Goal: Task Accomplishment & Management: Complete application form

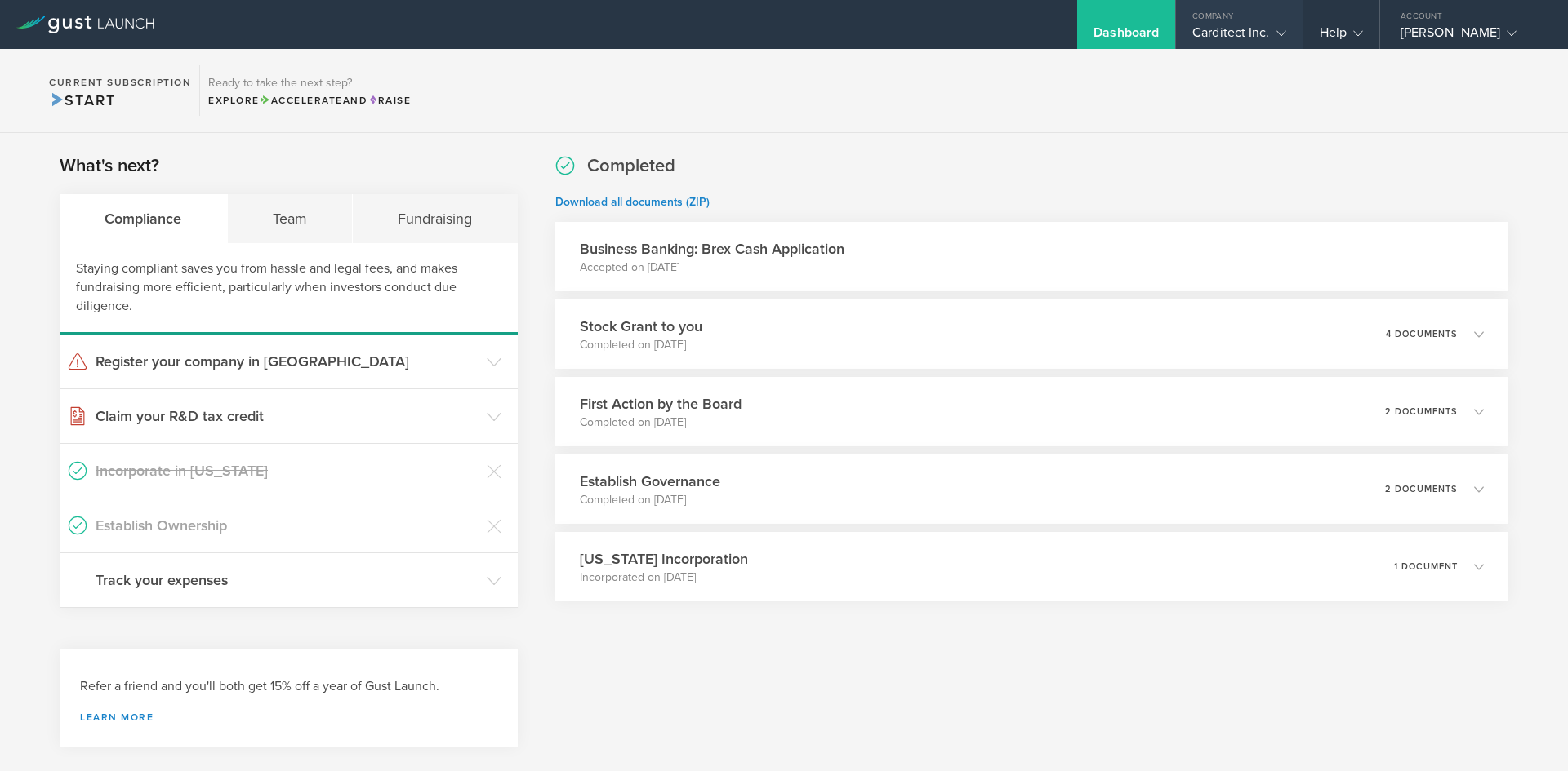
click at [1273, 40] on gust-icon at bounding box center [1278, 32] width 16 height 16
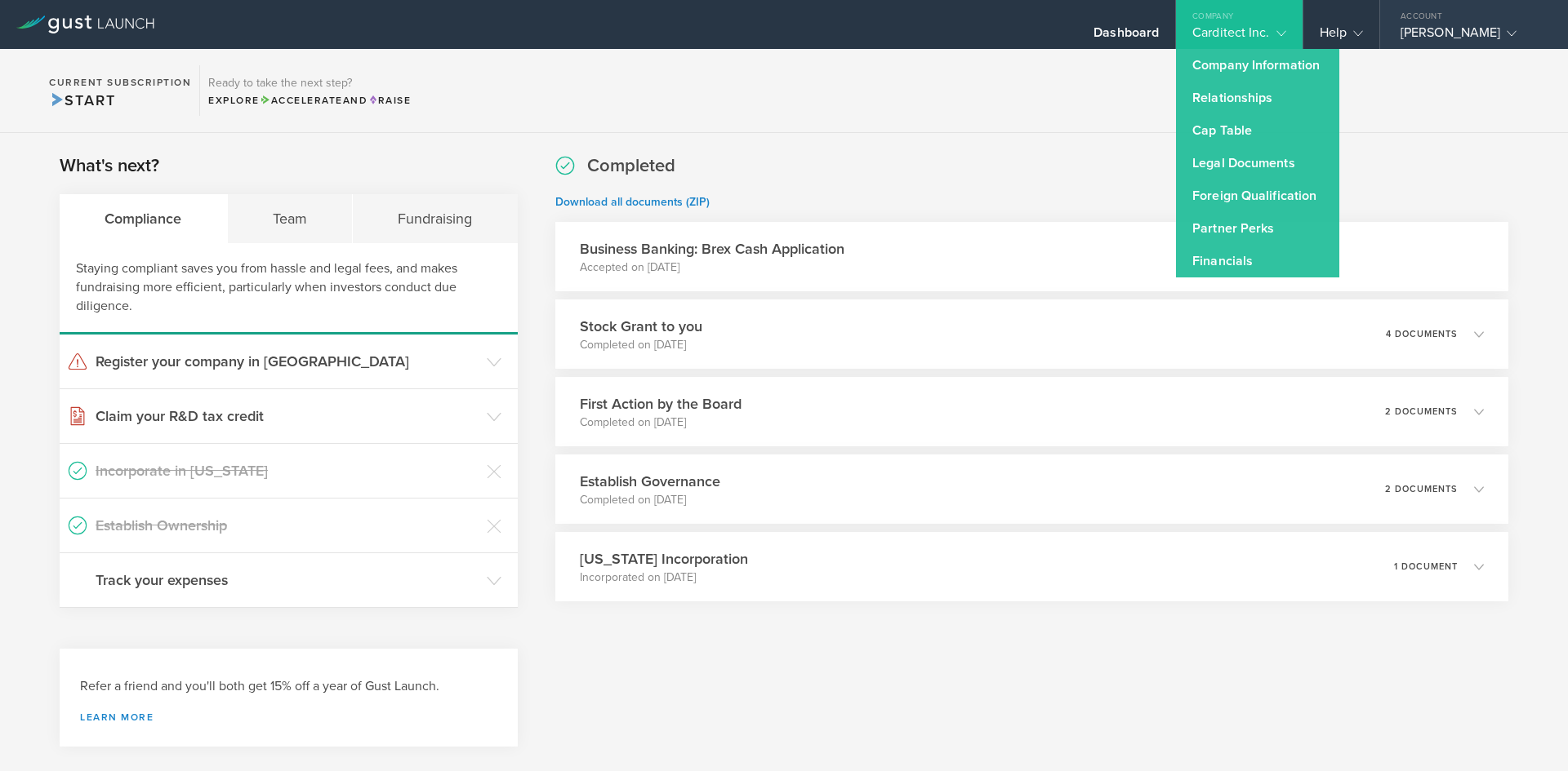
click at [1432, 35] on div "Luis Rosas" at bounding box center [1470, 36] width 139 height 24
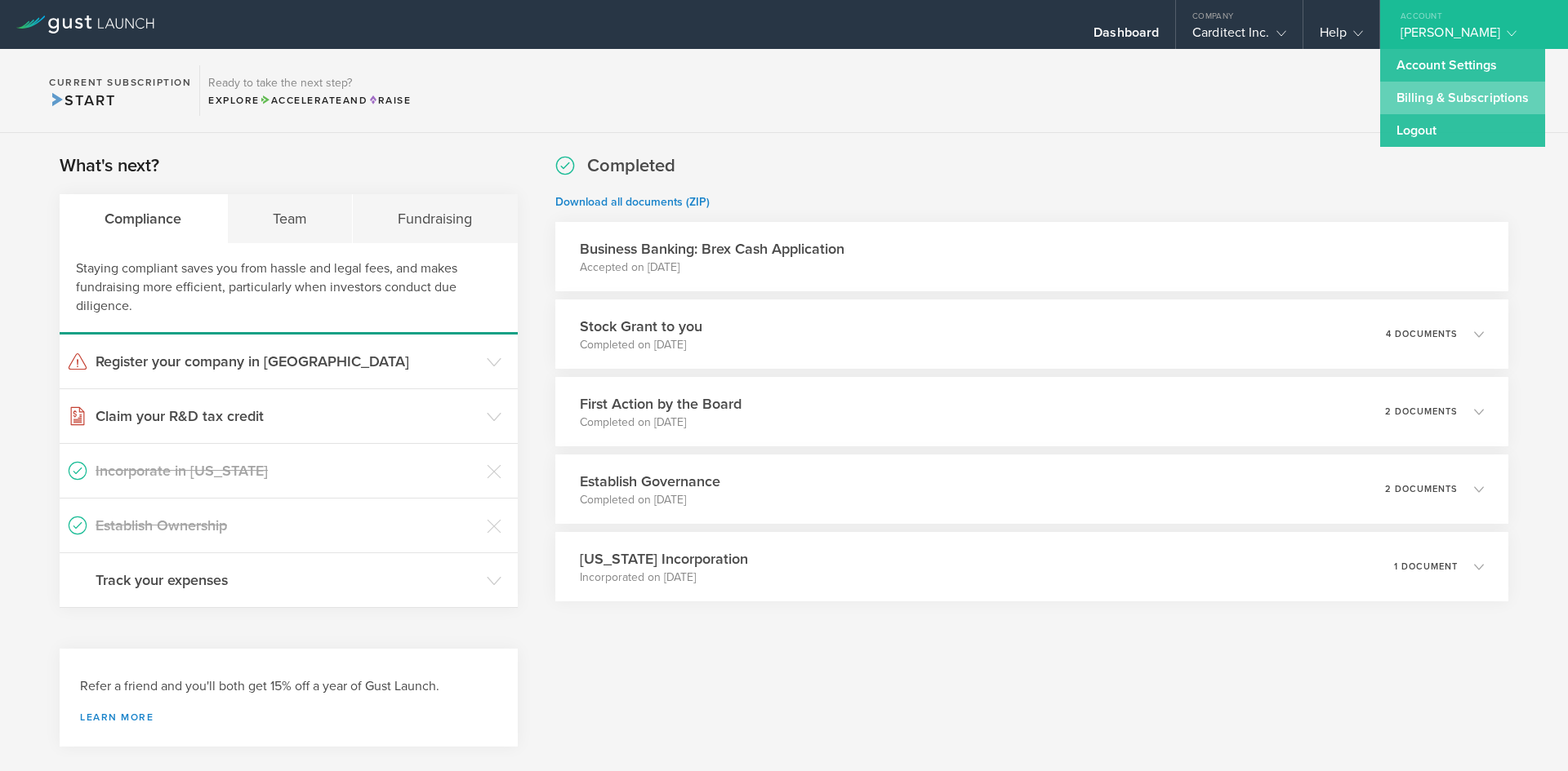
click at [1420, 97] on link "Billing & Subscriptions" at bounding box center [1462, 98] width 165 height 33
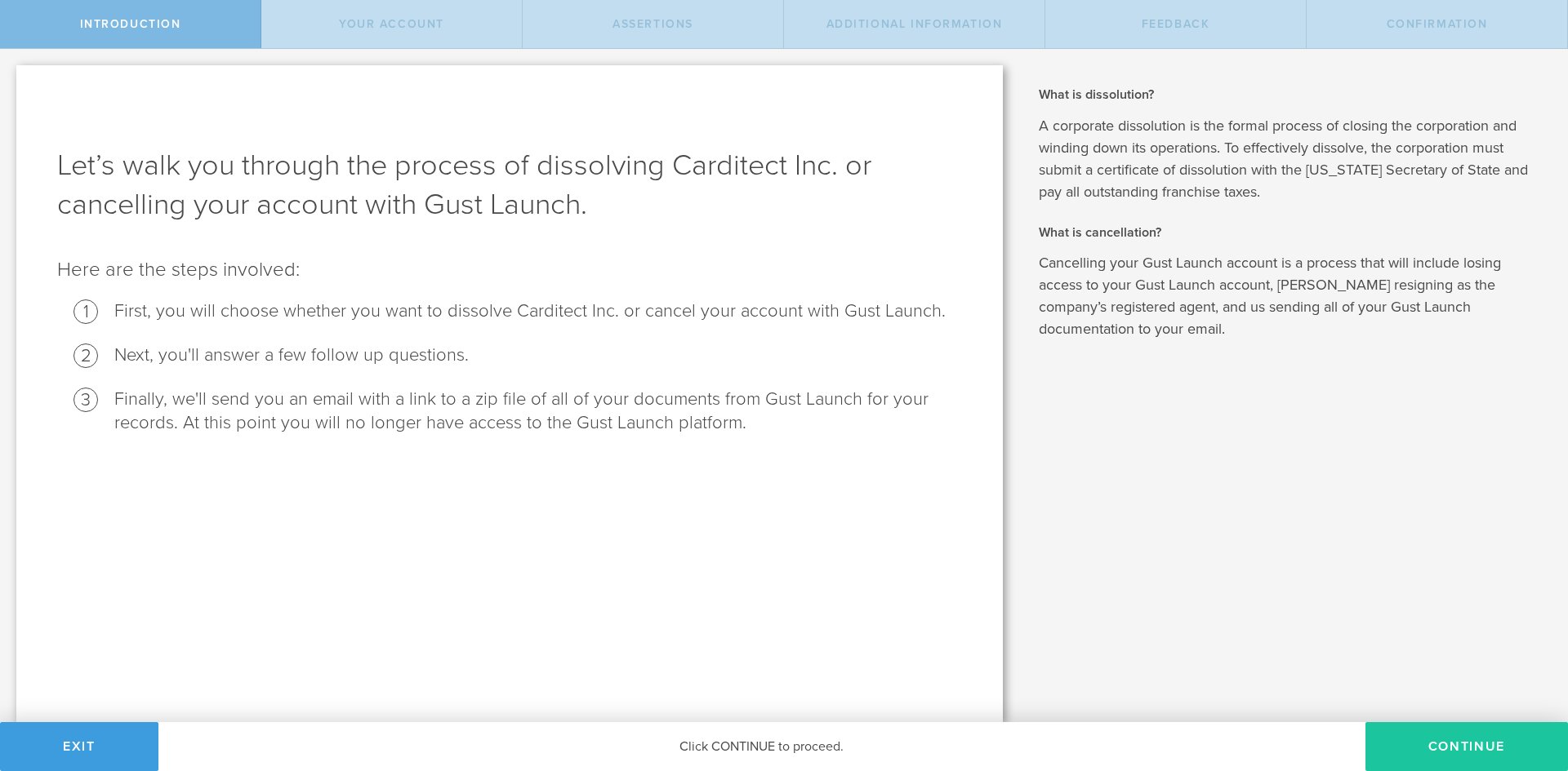
click at [1450, 748] on button "Continue" at bounding box center [1467, 747] width 202 height 49
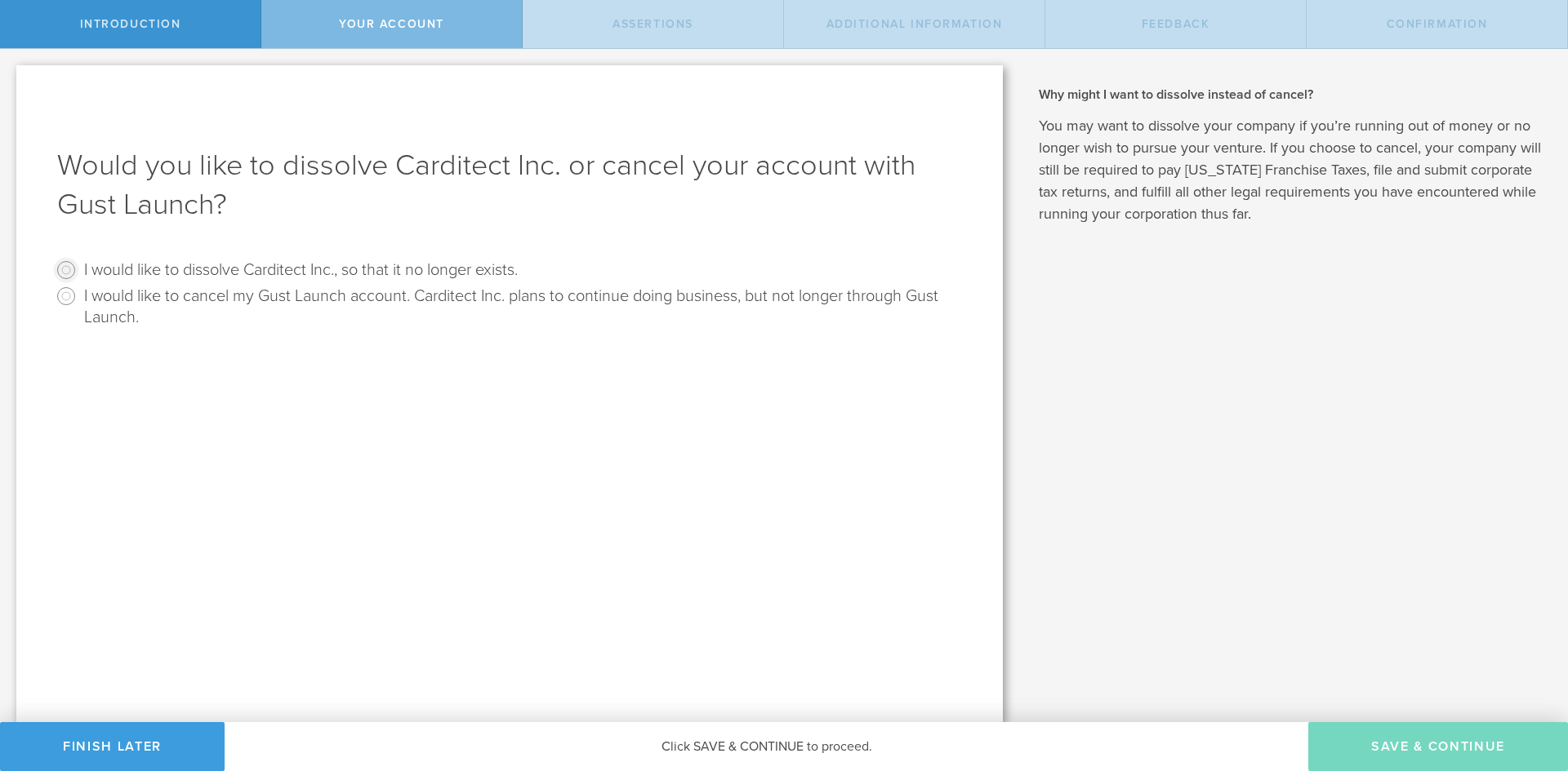
click at [68, 269] on input "I would like to dissolve Carditect Inc., so that it no longer exists." at bounding box center [65, 270] width 26 height 26
radio input "true"
click at [1428, 750] on button "Save & Continue" at bounding box center [1439, 747] width 260 height 49
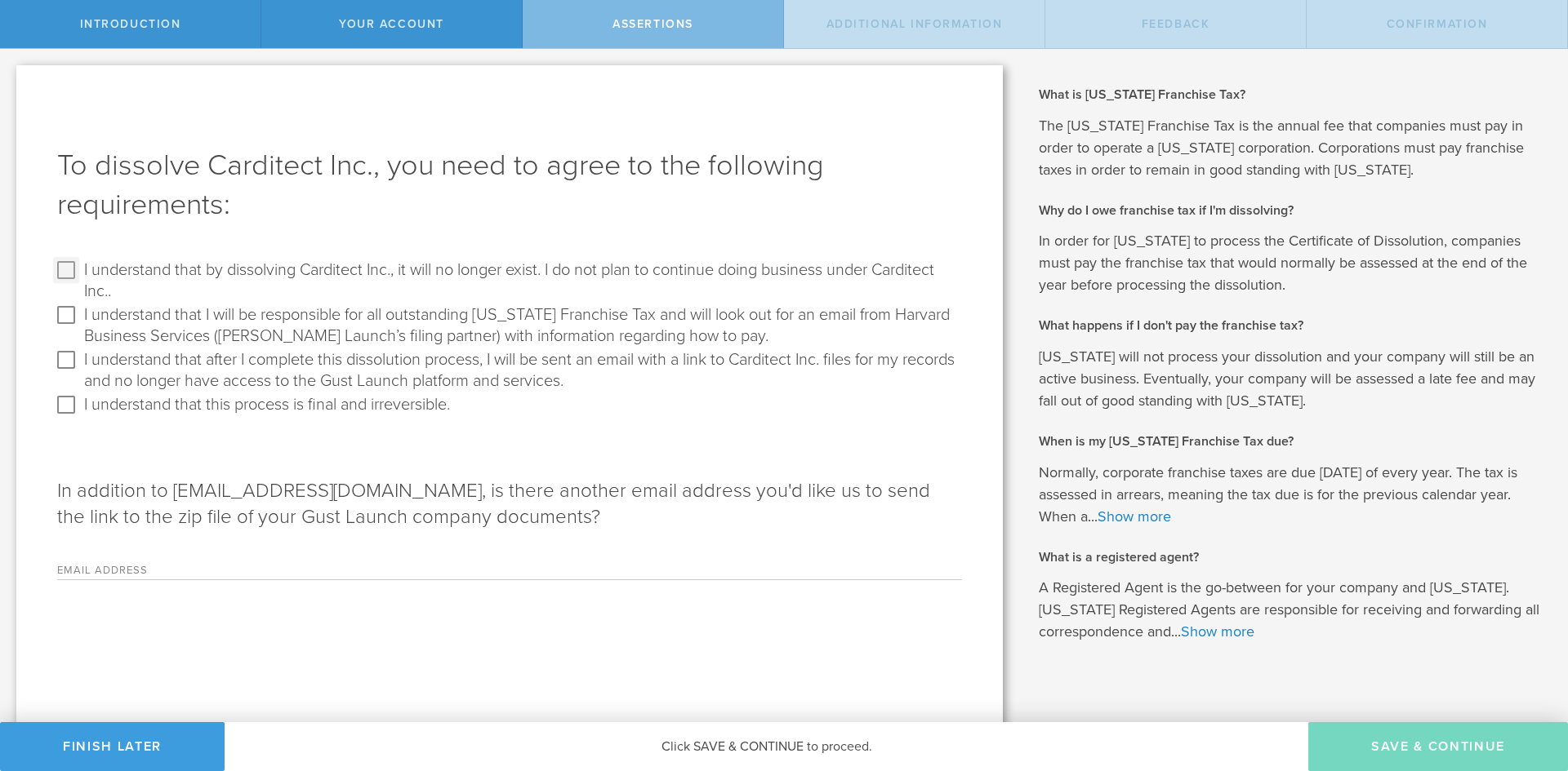
click at [70, 272] on input "I understand that by dissolving Carditect Inc., it will no longer exist. I do n…" at bounding box center [65, 270] width 26 height 26
checkbox input "true"
click at [68, 314] on input "I understand that I will be responsible for all outstanding Delaware Franchise …" at bounding box center [65, 315] width 26 height 26
checkbox input "true"
click at [65, 366] on input "I understand that after I complete this dissolution process, I will be sent an …" at bounding box center [65, 359] width 26 height 26
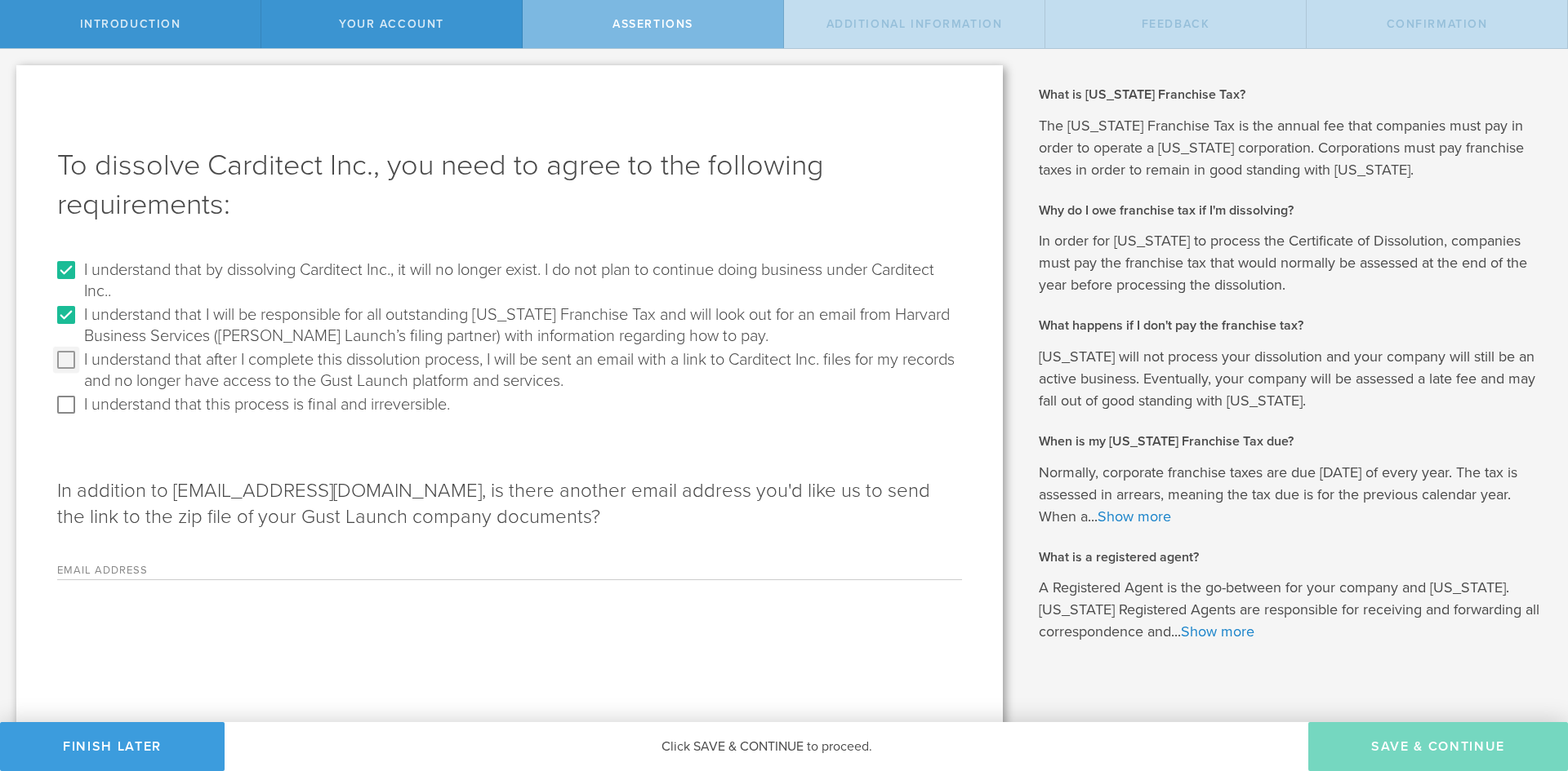
checkbox input "true"
click at [63, 405] on input "I understand that this process is final and irreversible." at bounding box center [65, 404] width 26 height 26
checkbox input "true"
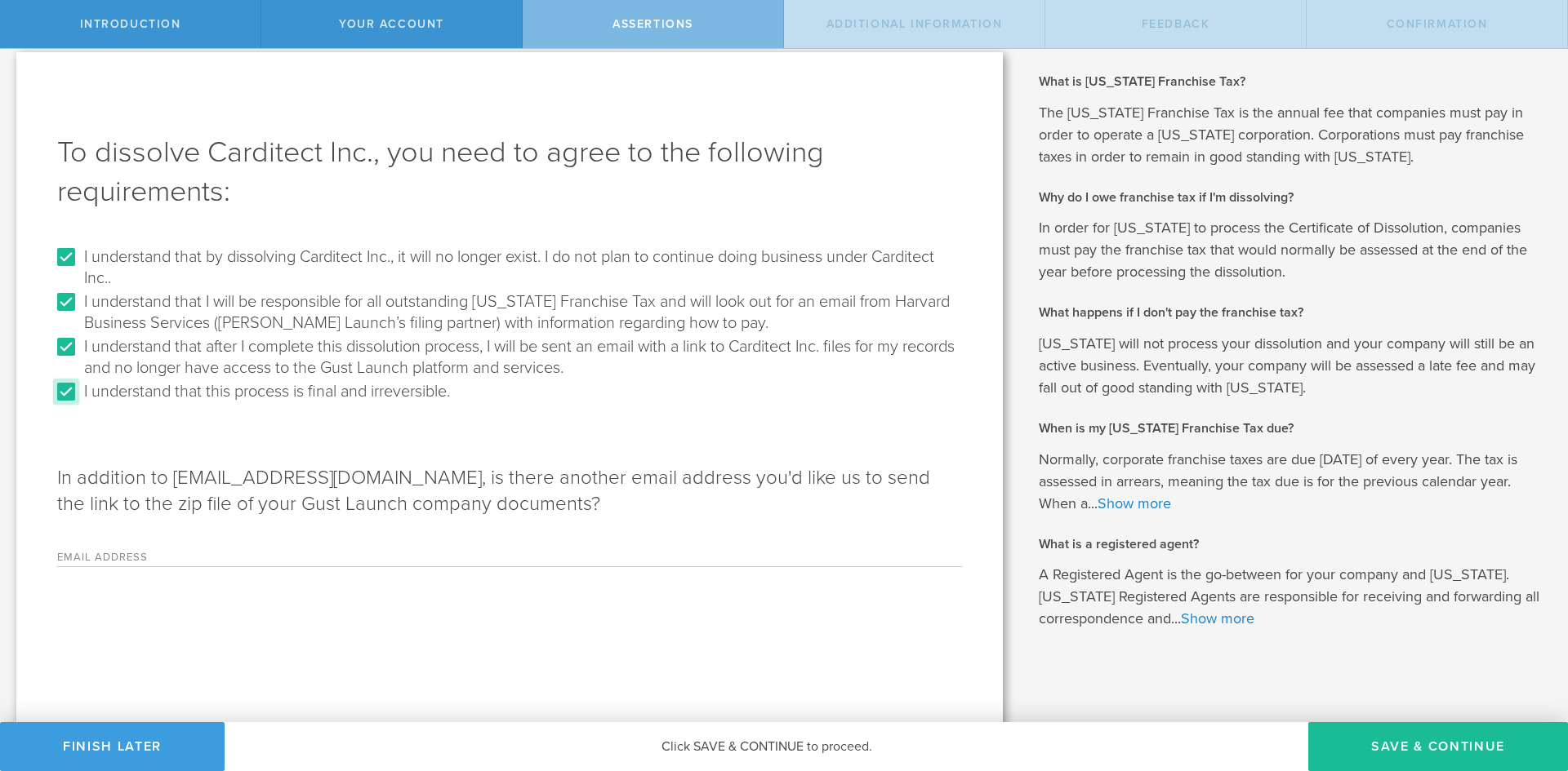
scroll to position [17, 0]
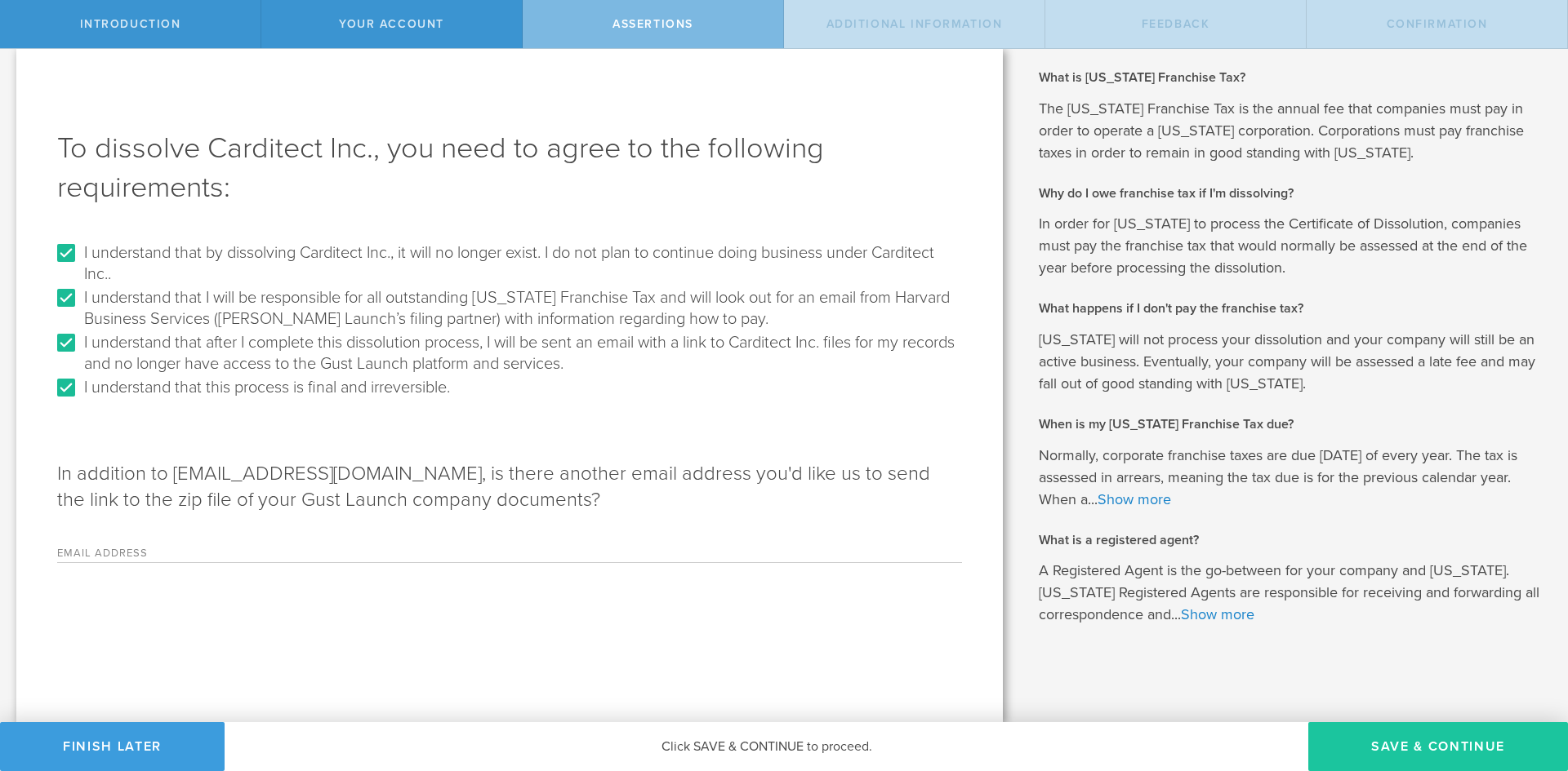
click at [1451, 749] on button "Save & Continue" at bounding box center [1439, 747] width 260 height 49
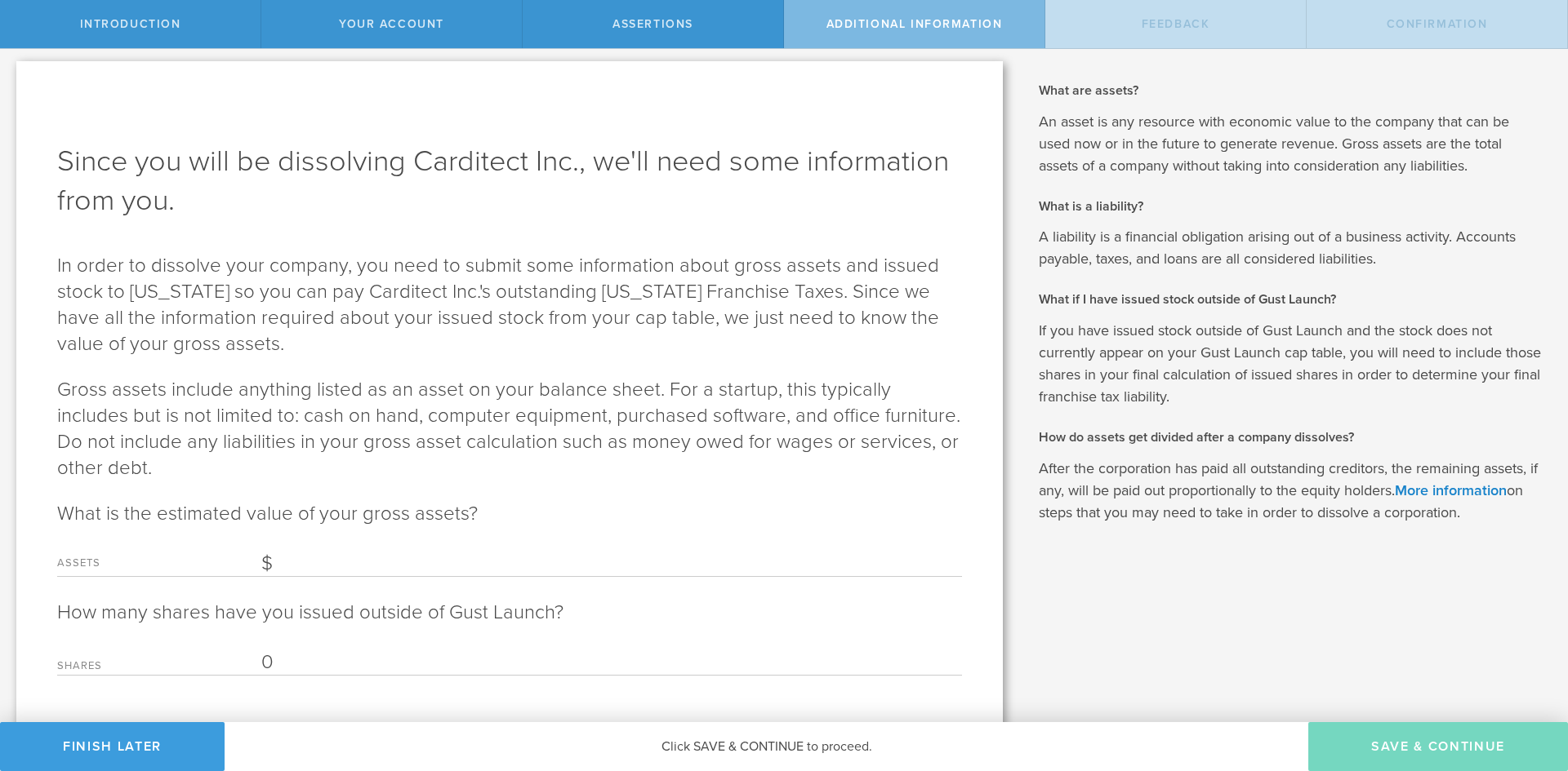
scroll to position [0, 0]
click at [370, 556] on input "Assets" at bounding box center [612, 568] width 701 height 24
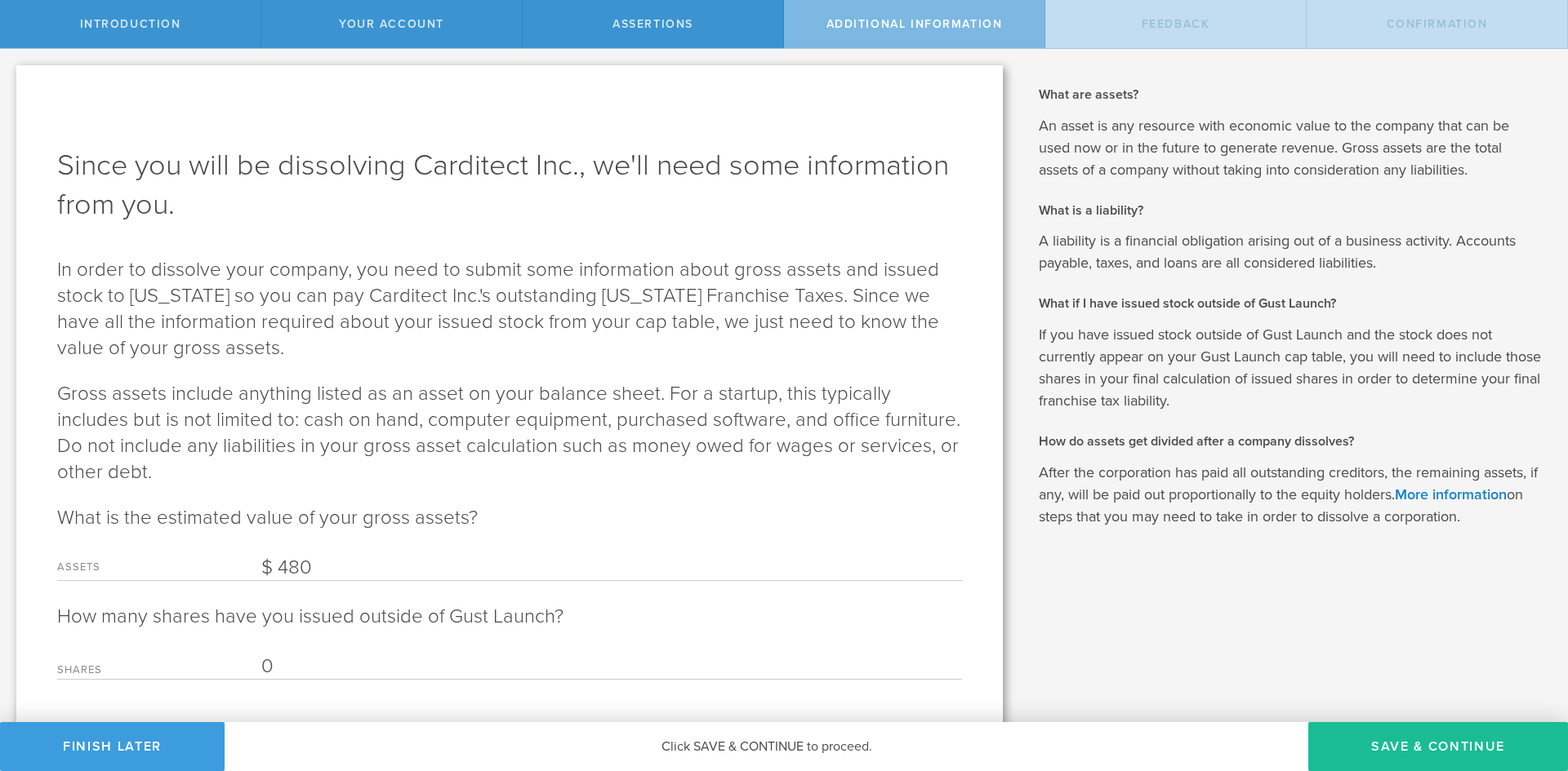
scroll to position [41, 0]
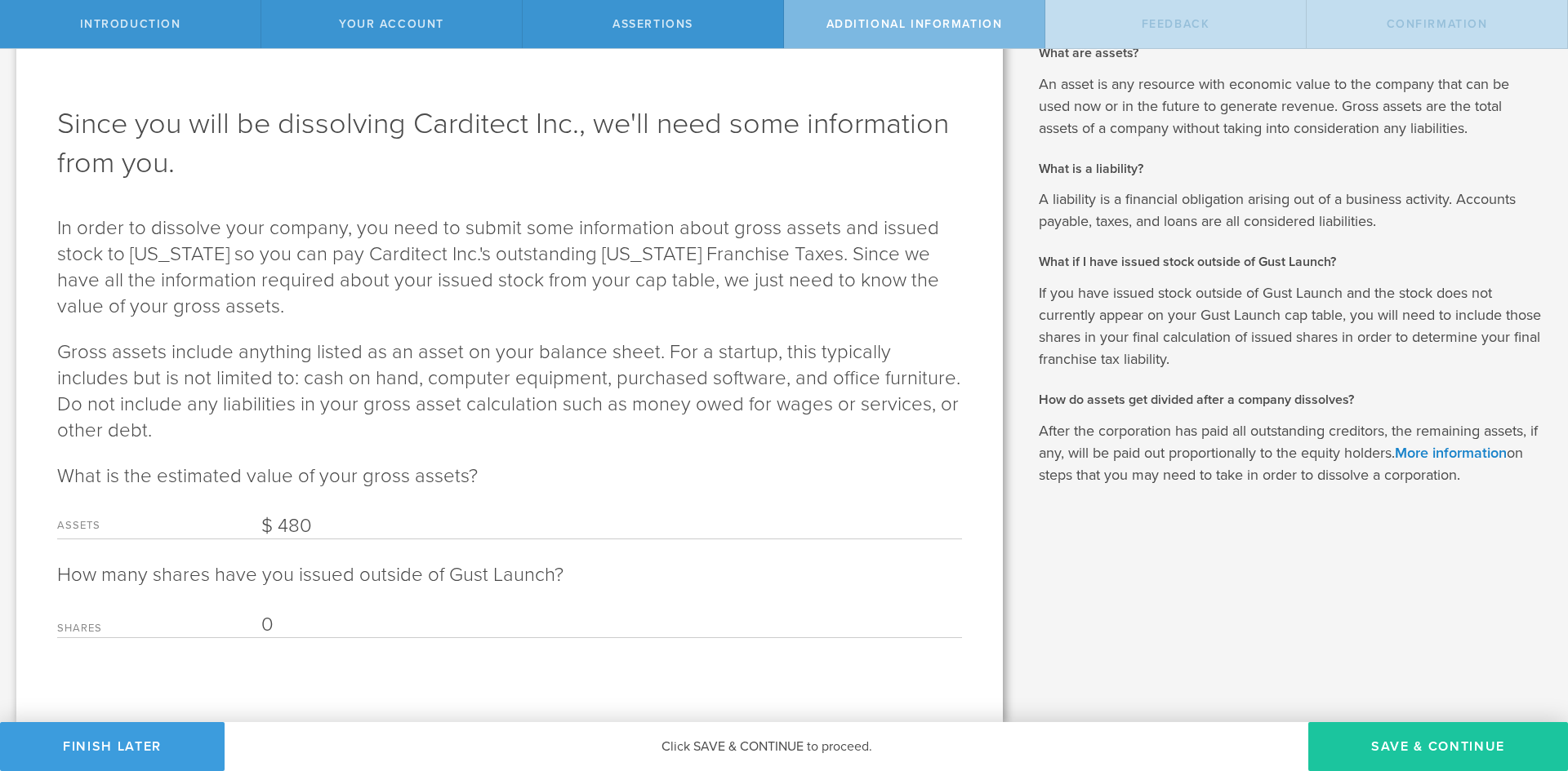
type input "480"
click at [1407, 734] on button "Save & Continue" at bounding box center [1439, 747] width 260 height 49
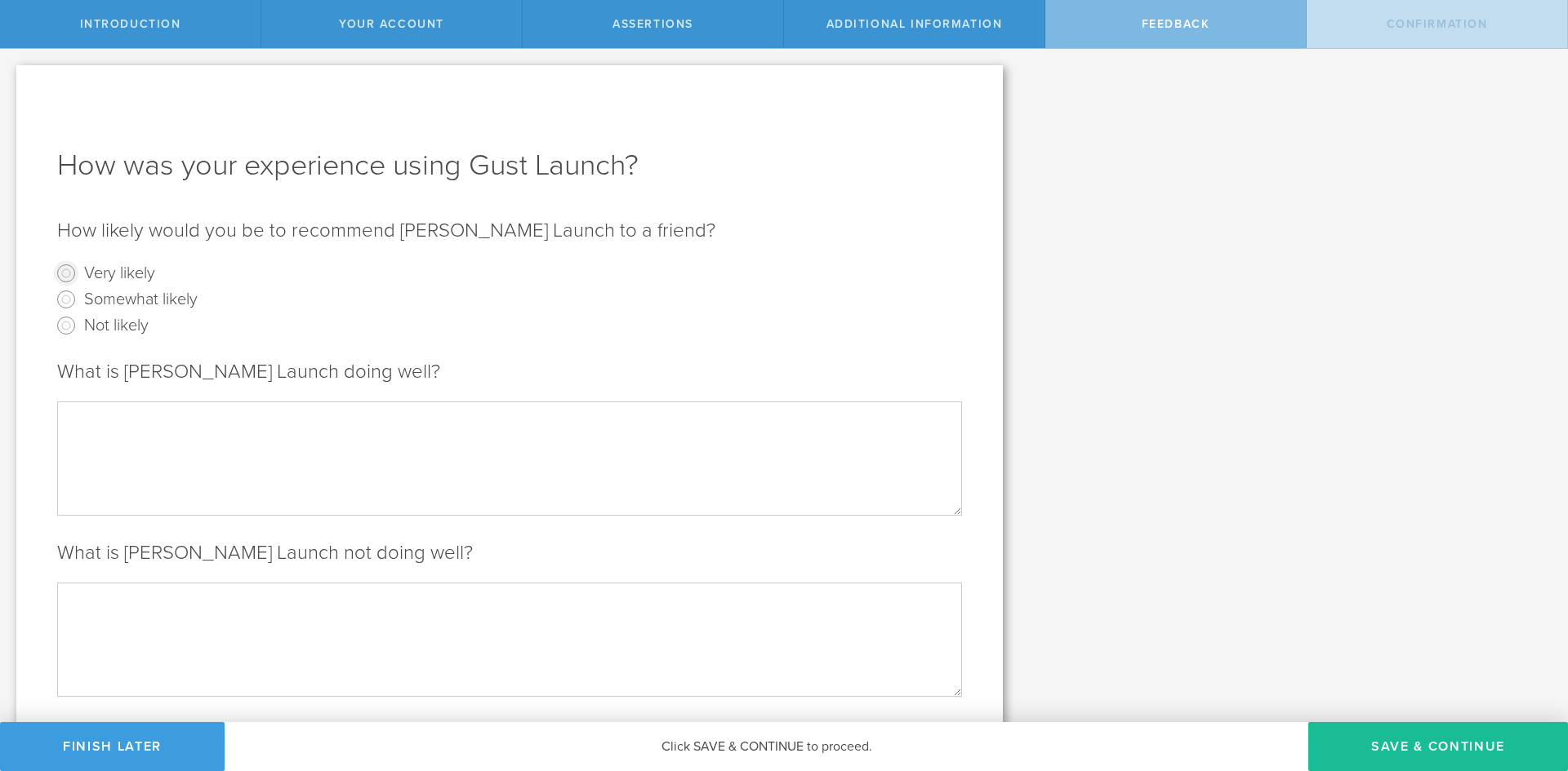
click at [66, 271] on input "Very likely" at bounding box center [65, 273] width 26 height 26
radio input "true"
click at [297, 445] on textarea at bounding box center [510, 458] width 905 height 114
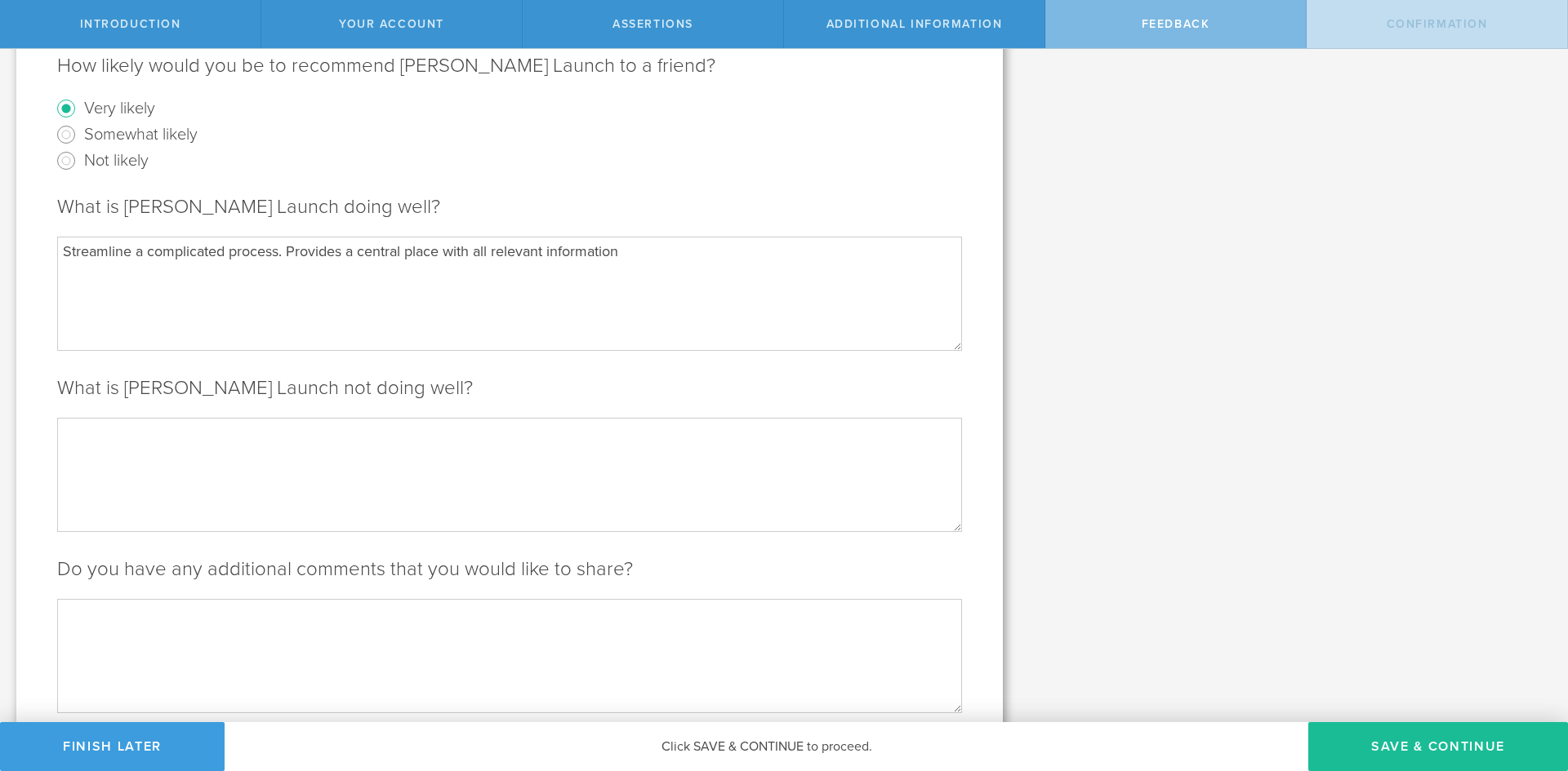
scroll to position [242, 0]
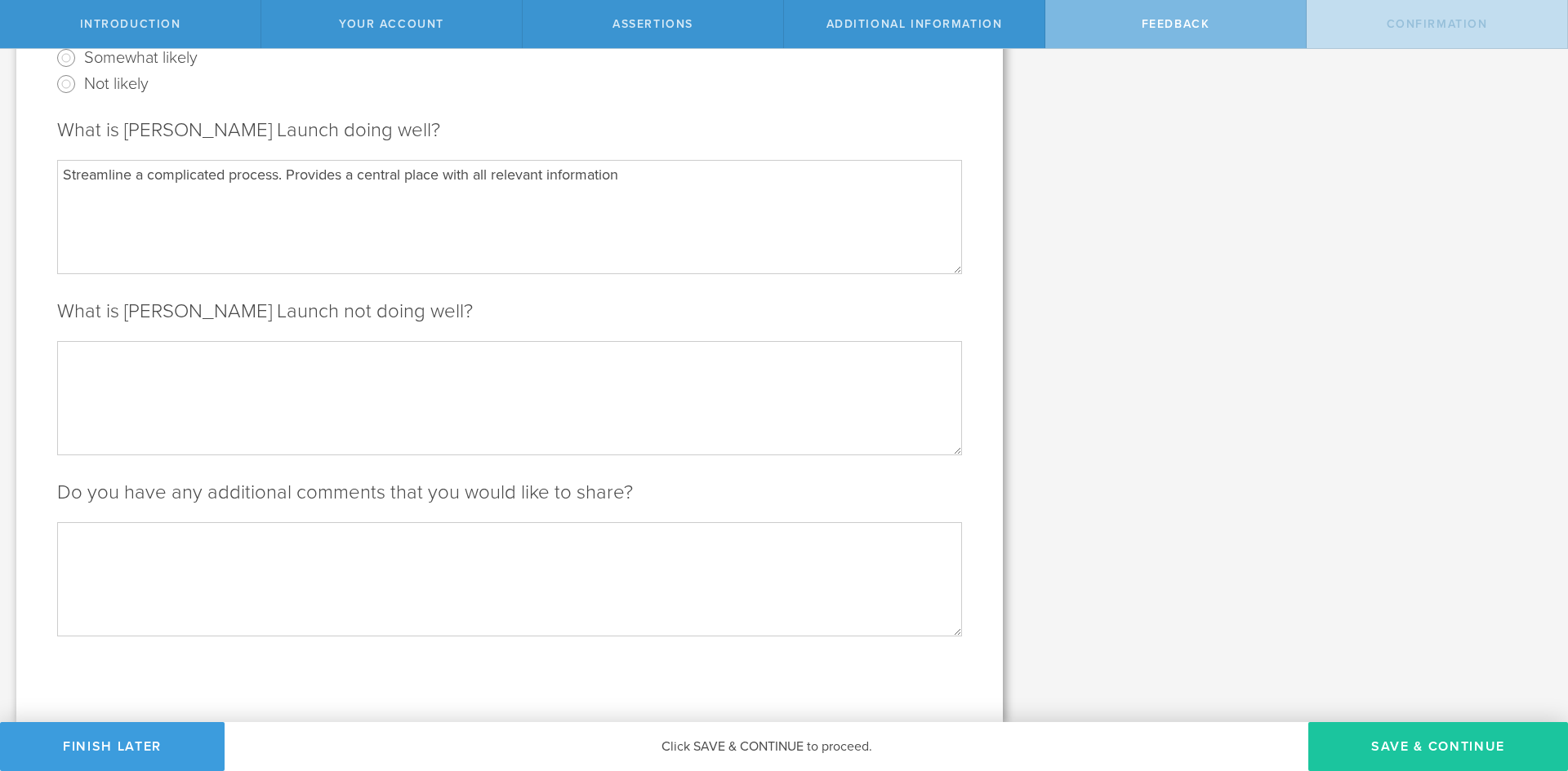
type textarea "Streamline a complicated process. Provides a central place with all relevant in…"
click at [1442, 749] on button "Save & Continue" at bounding box center [1439, 747] width 260 height 49
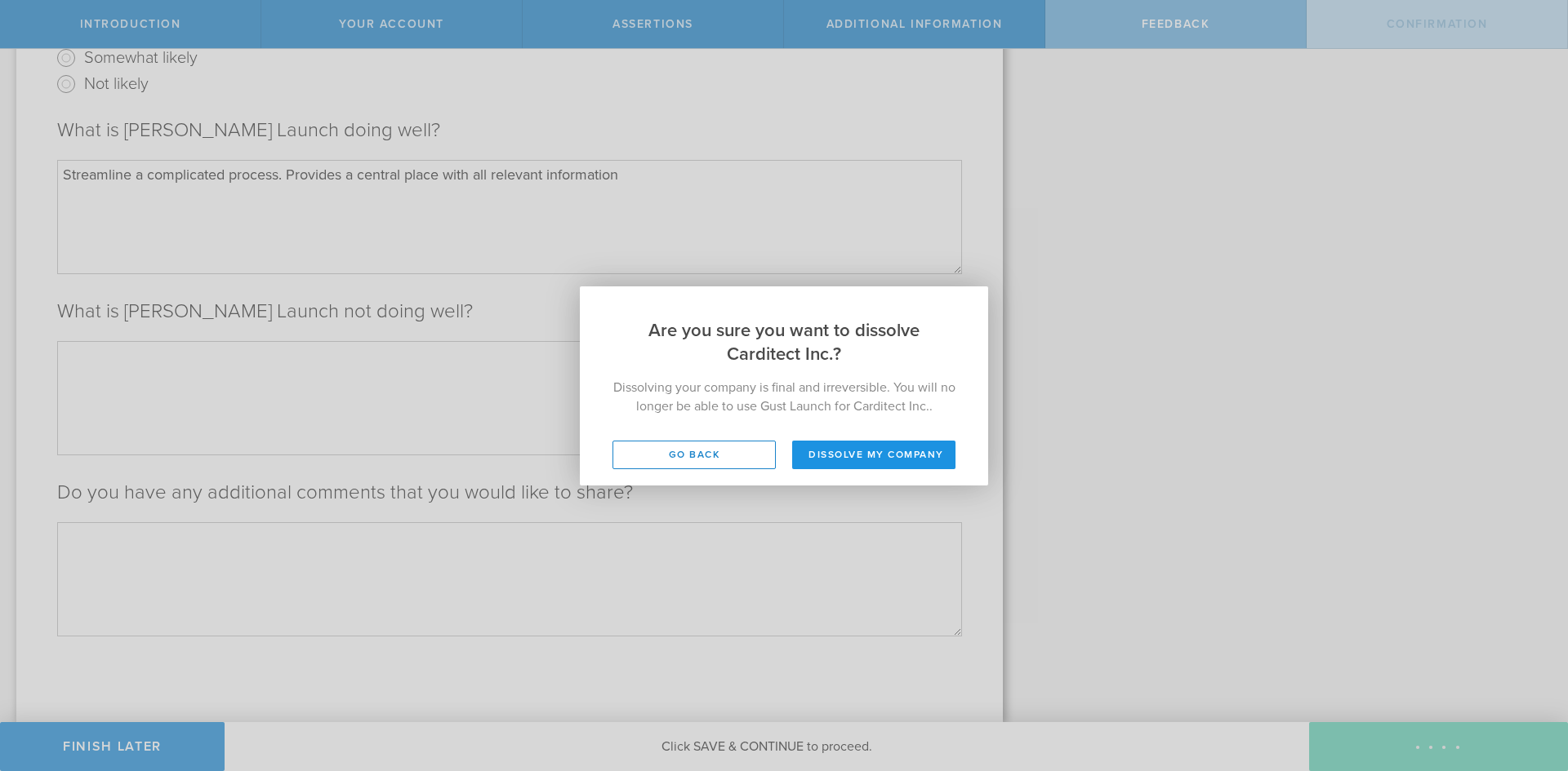
click at [879, 454] on button "Dissolve my company" at bounding box center [875, 455] width 164 height 29
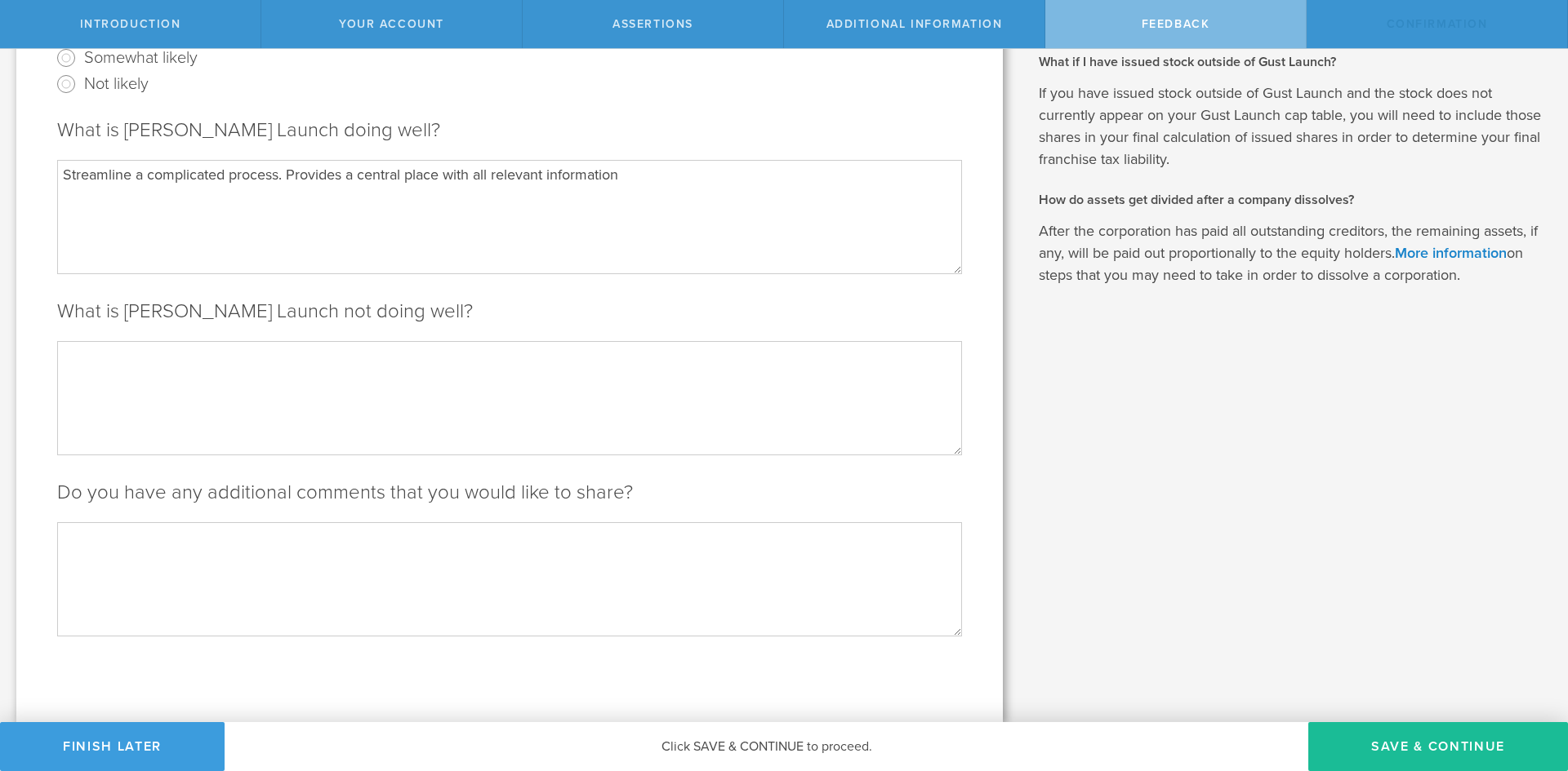
scroll to position [0, 0]
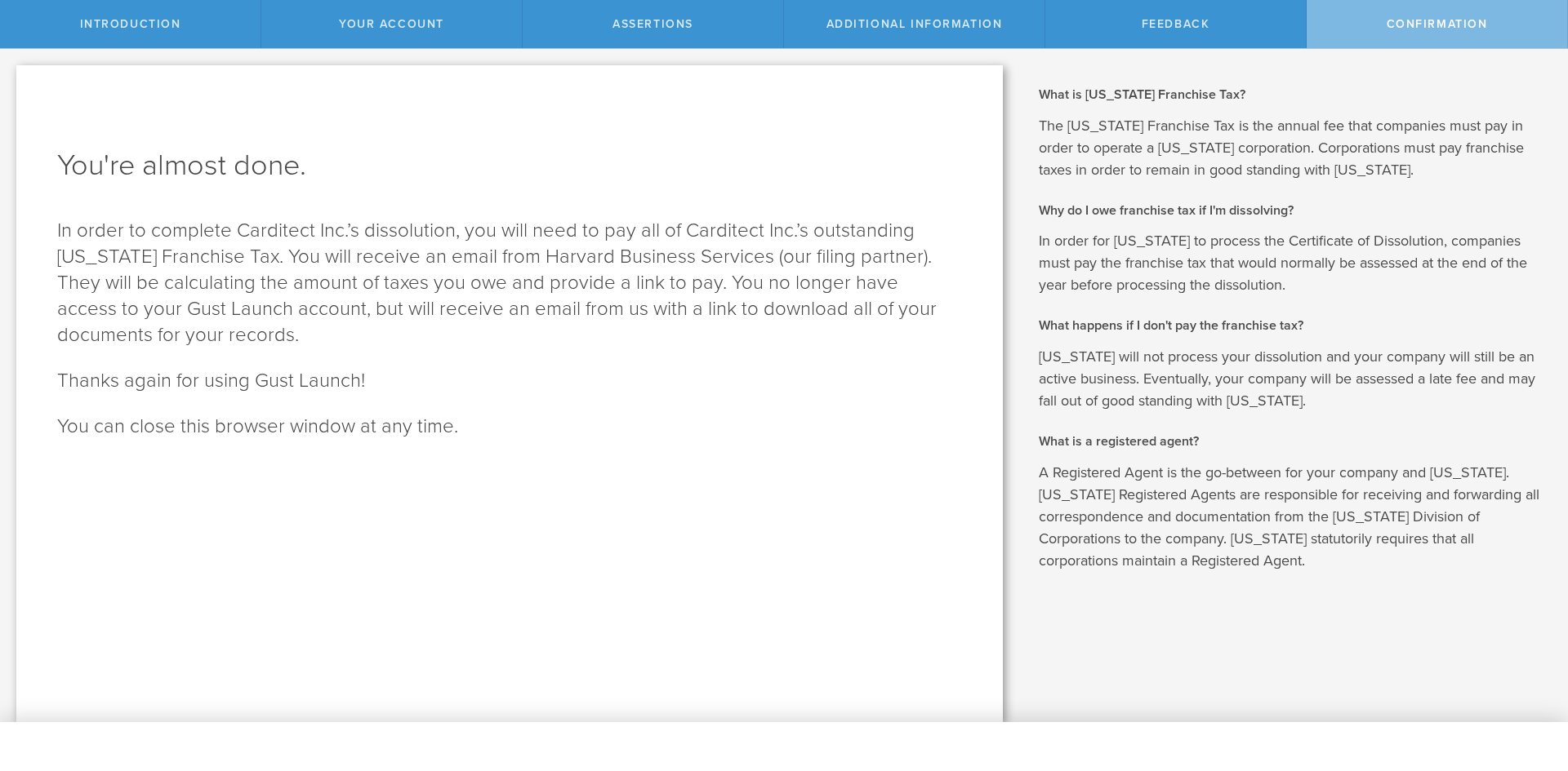
click at [1438, 39] on div "Confirmation" at bounding box center [1437, 24] width 261 height 48
click at [782, 277] on p "In order to complete Carditect Inc.’s dissolution, you will need to pay all of …" at bounding box center [510, 283] width 905 height 131
